Goal: Information Seeking & Learning: Learn about a topic

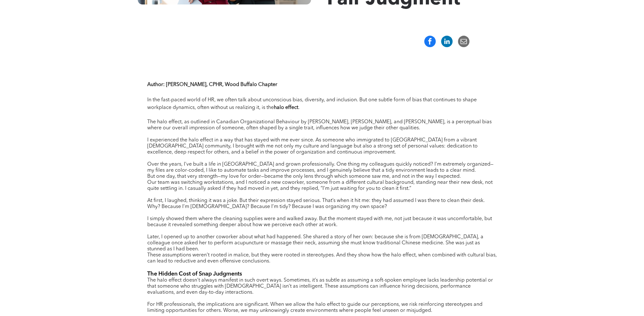
scroll to position [223, 0]
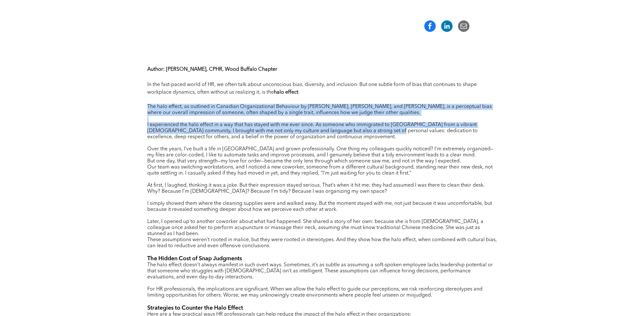
drag, startPoint x: 146, startPoint y: 108, endPoint x: 372, endPoint y: 129, distance: 226.2
click at [372, 129] on div "Author : [PERSON_NAME], CPHR, Wood Buffalo Chapter In the fast-paced world of H…" at bounding box center [322, 256] width 382 height 426
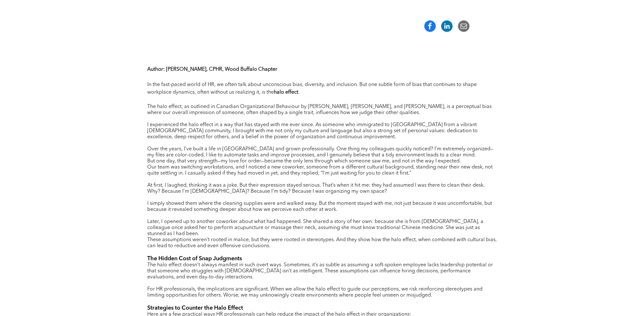
click at [326, 139] on p "I experienced the halo effect in a way that has stayed with me ever since. As s…" at bounding box center [322, 131] width 350 height 18
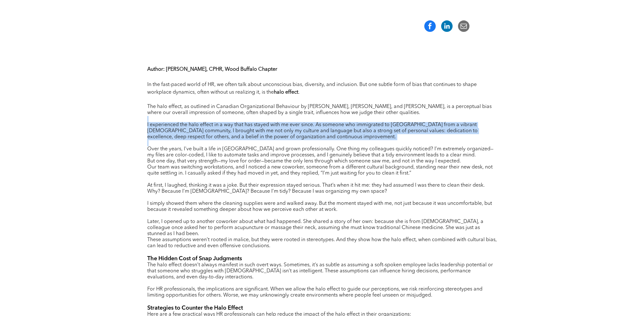
drag, startPoint x: 354, startPoint y: 120, endPoint x: 362, endPoint y: 142, distance: 22.9
click at [362, 142] on div "Author : [PERSON_NAME], CPHR, Wood Buffalo Chapter In the fast-paced world of H…" at bounding box center [322, 224] width 350 height 318
click at [280, 132] on span "I experienced the halo effect in a way that has stayed with me ever since. As s…" at bounding box center [312, 130] width 330 height 17
click at [316, 138] on p "I experienced the halo effect in a way that has stayed with me ever since. As s…" at bounding box center [322, 131] width 350 height 18
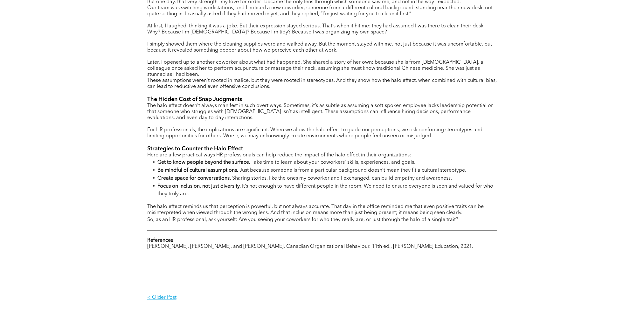
scroll to position [350, 0]
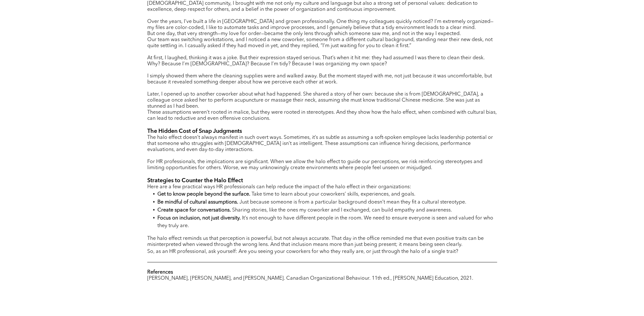
click at [157, 136] on span "The halo effect doesn’t always manifest in such overt ways. Sometimes, it’s as …" at bounding box center [320, 143] width 346 height 17
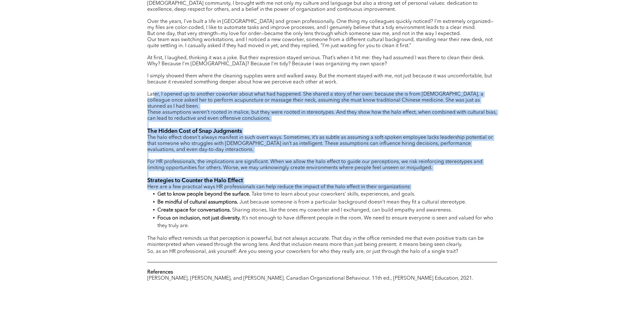
drag, startPoint x: 153, startPoint y: 96, endPoint x: 490, endPoint y: 183, distance: 348.1
click at [490, 183] on div "Author : [PERSON_NAME], CPHR, Wood Buffalo Chapter In the fast-paced world of H…" at bounding box center [322, 97] width 350 height 318
drag, startPoint x: 490, startPoint y: 183, endPoint x: 303, endPoint y: 181, distance: 187.7
click at [303, 184] on span "Here are a few practical ways HR professionals can help reduce the impact of th…" at bounding box center [279, 186] width 264 height 5
click at [286, 171] on p at bounding box center [322, 174] width 350 height 6
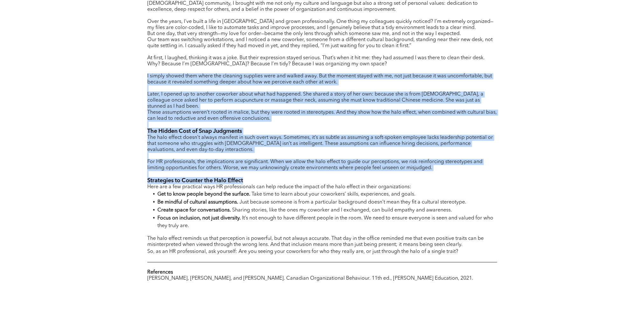
drag, startPoint x: 244, startPoint y: 177, endPoint x: 134, endPoint y: 76, distance: 149.3
click at [134, 76] on div "Author : [PERSON_NAME], CPHR, Wood Buffalo Chapter In the fast-paced world of H…" at bounding box center [322, 129] width 382 height 426
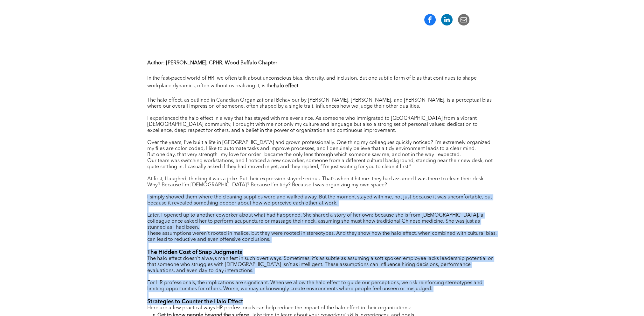
scroll to position [191, 0]
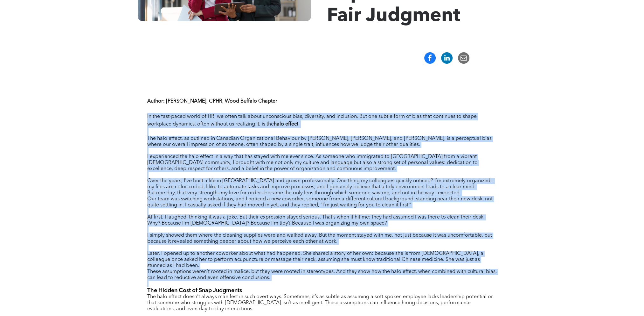
drag, startPoint x: 163, startPoint y: 128, endPoint x: 314, endPoint y: 279, distance: 213.9
click at [314, 279] on div "Author : [PERSON_NAME], CPHR, Wood Buffalo Chapter In the fast-paced world of H…" at bounding box center [322, 288] width 382 height 426
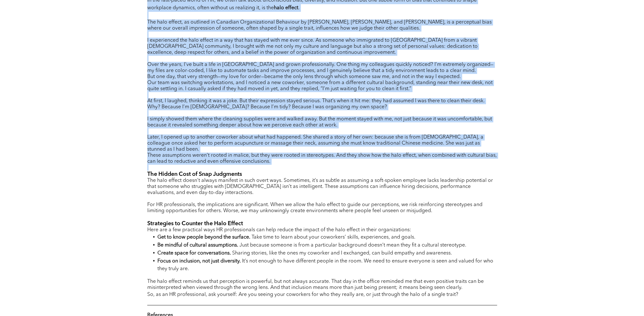
scroll to position [318, 0]
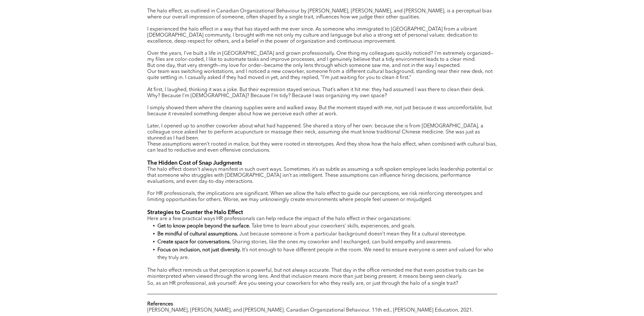
click at [207, 167] on span "The halo effect doesn’t always manifest in such overt ways. Sometimes, it’s as …" at bounding box center [320, 175] width 346 height 17
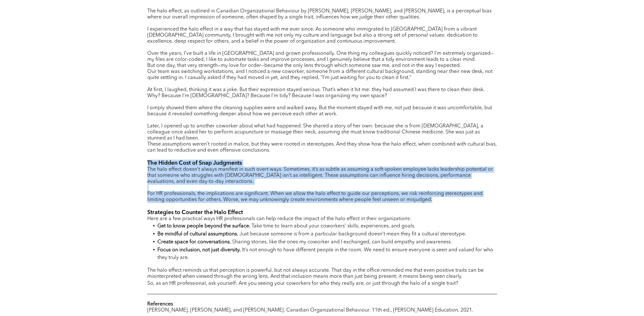
drag, startPoint x: 145, startPoint y: 155, endPoint x: 271, endPoint y: 204, distance: 134.6
click at [271, 204] on div "Author : [PERSON_NAME], CPHR, Wood Buffalo Chapter In the fast-paced world of H…" at bounding box center [322, 161] width 382 height 426
click at [271, 204] on p at bounding box center [322, 206] width 350 height 6
drag, startPoint x: 271, startPoint y: 204, endPoint x: 275, endPoint y: 198, distance: 7.1
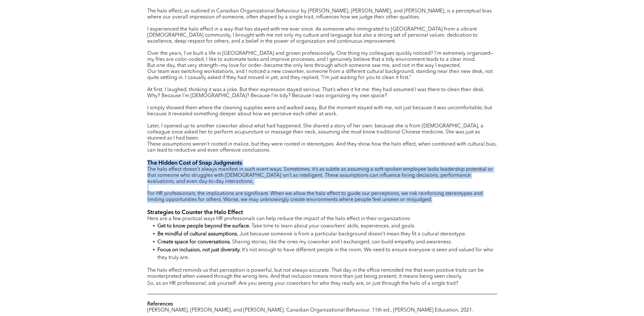
click at [275, 198] on div "Author : [PERSON_NAME], CPHR, Wood Buffalo Chapter In the fast-paced world of H…" at bounding box center [322, 128] width 350 height 318
click at [275, 195] on span "For HR professionals, the implications are significant. When we allow the halo …" at bounding box center [314, 196] width 335 height 11
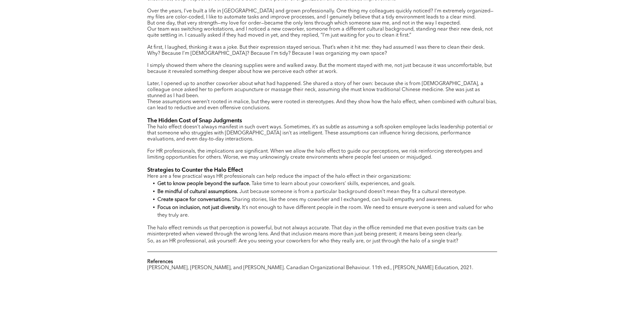
scroll to position [350, 0]
